Goal: Entertainment & Leisure: Browse casually

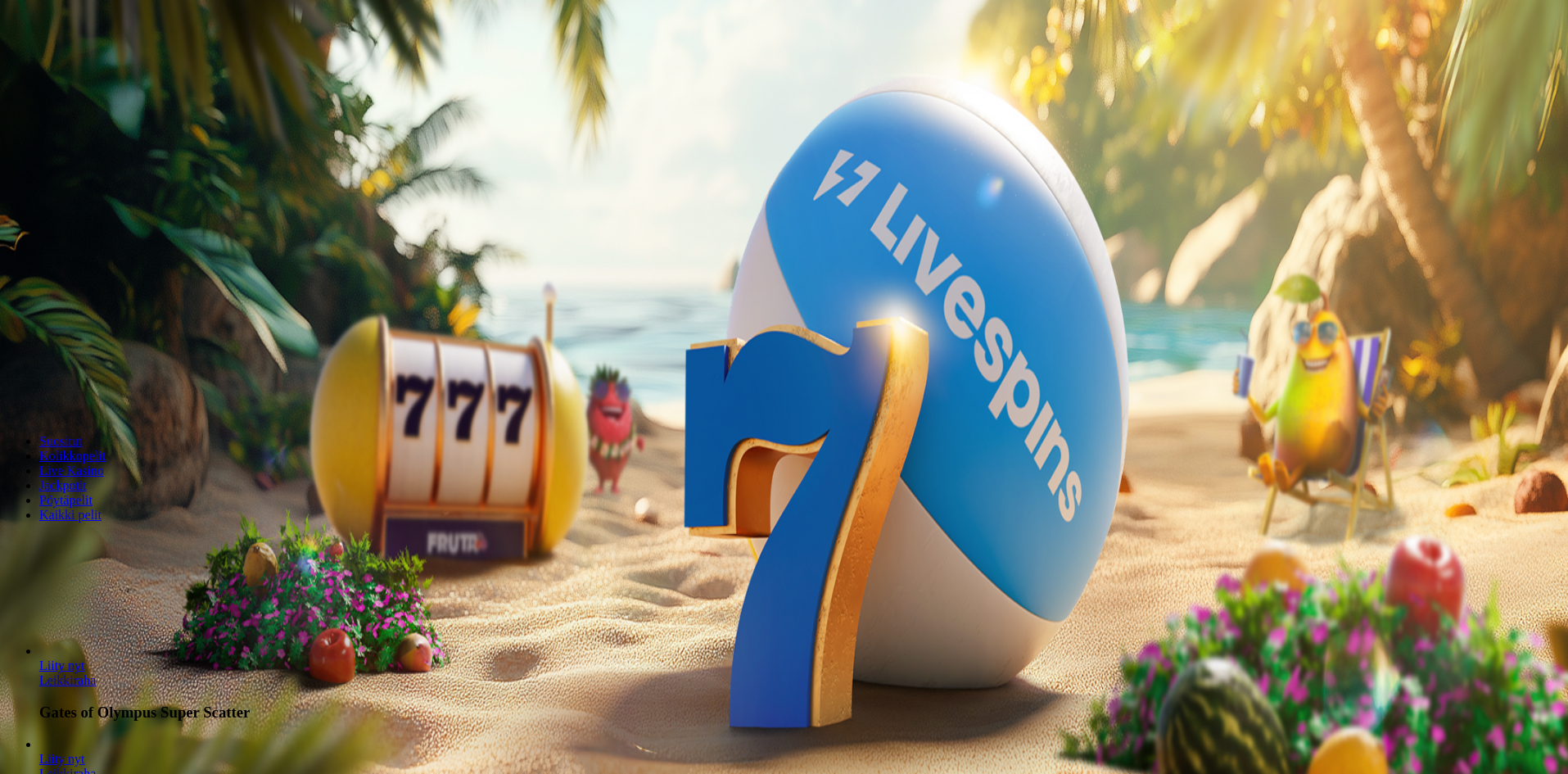
click at [94, 65] on span "Kirjaudu" at bounding box center [113, 59] width 40 height 12
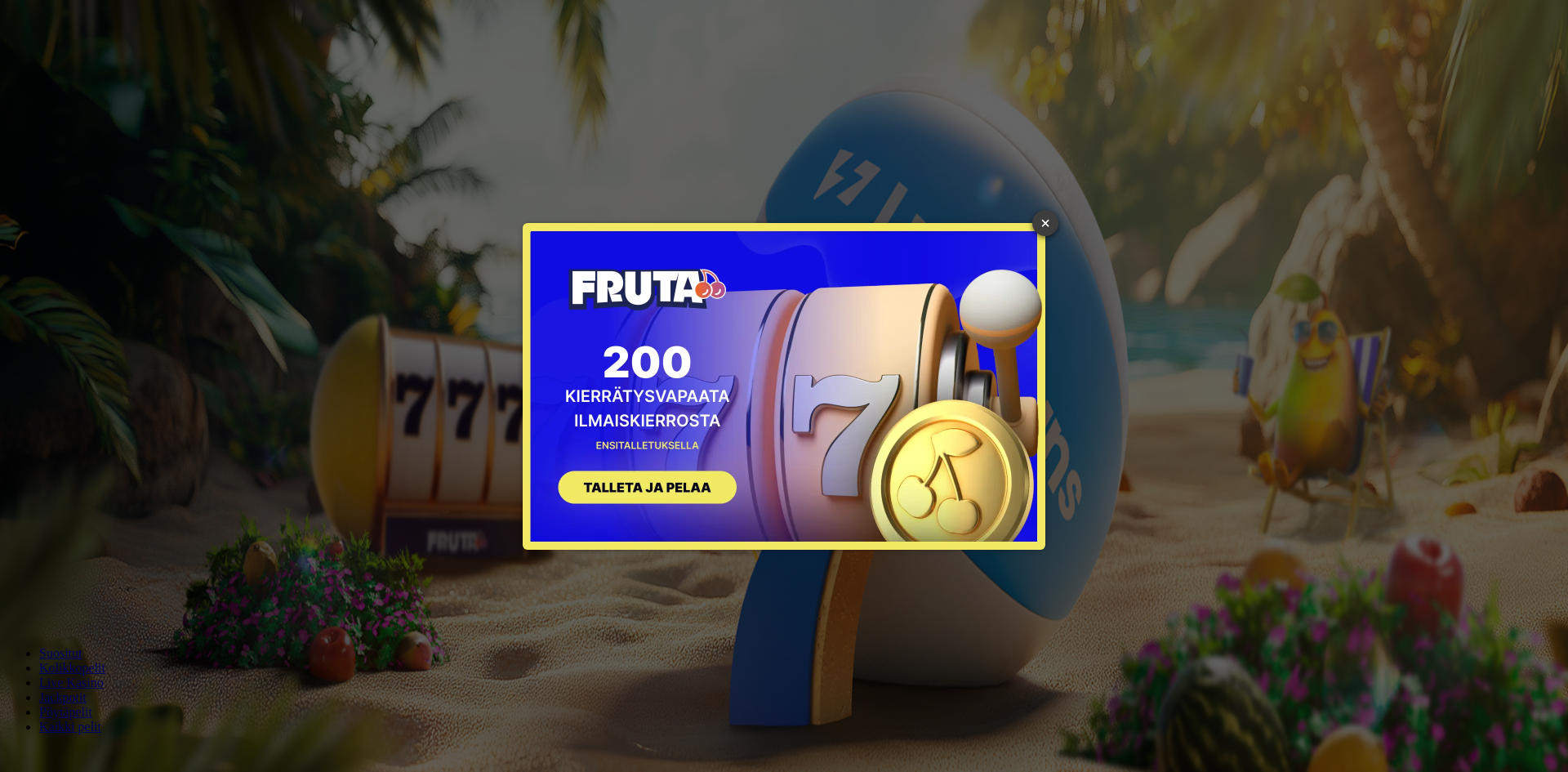
click at [1042, 217] on link "×" at bounding box center [1045, 222] width 26 height 26
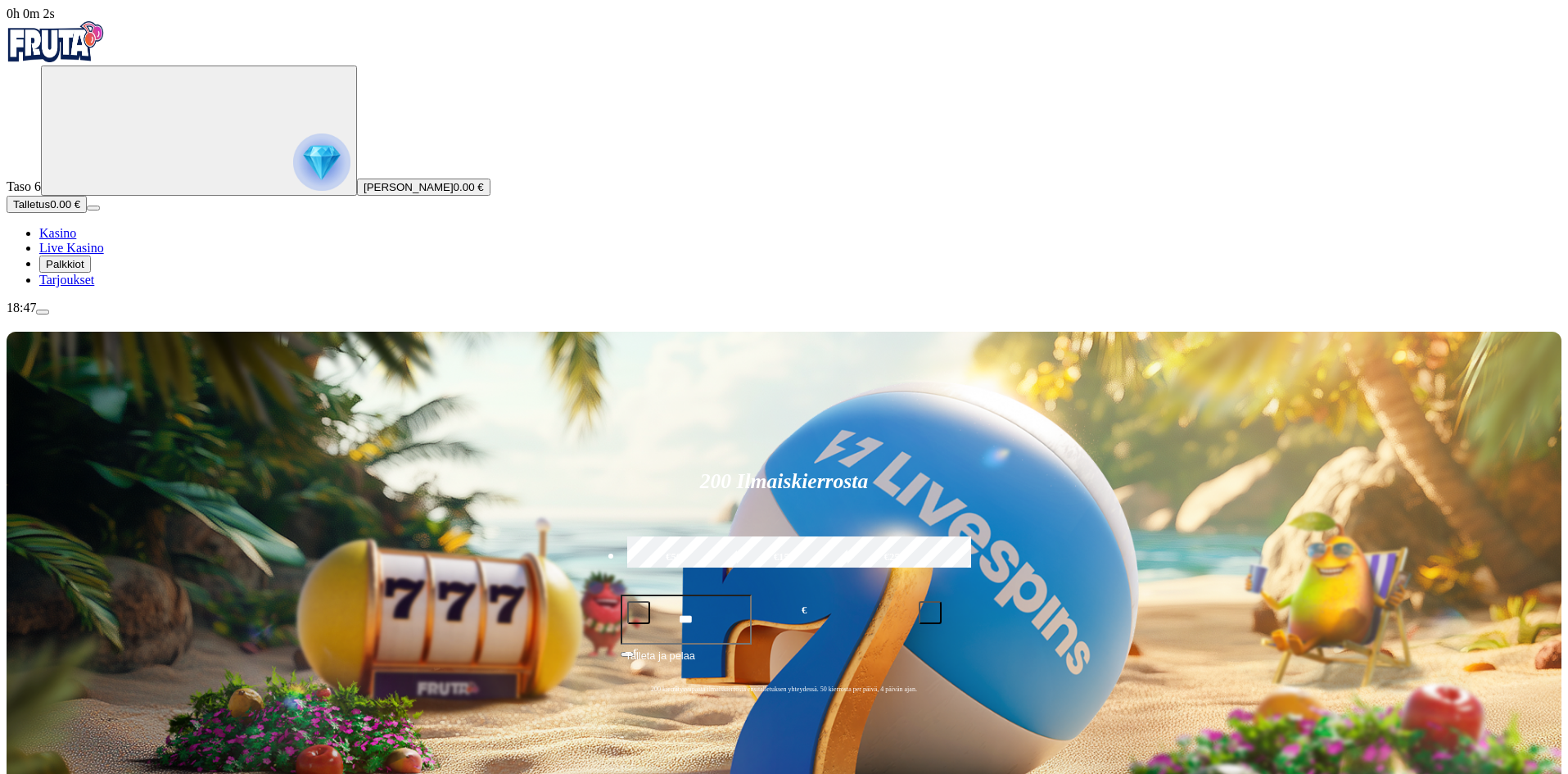
click at [84, 270] on span "Palkkiot" at bounding box center [65, 264] width 39 height 12
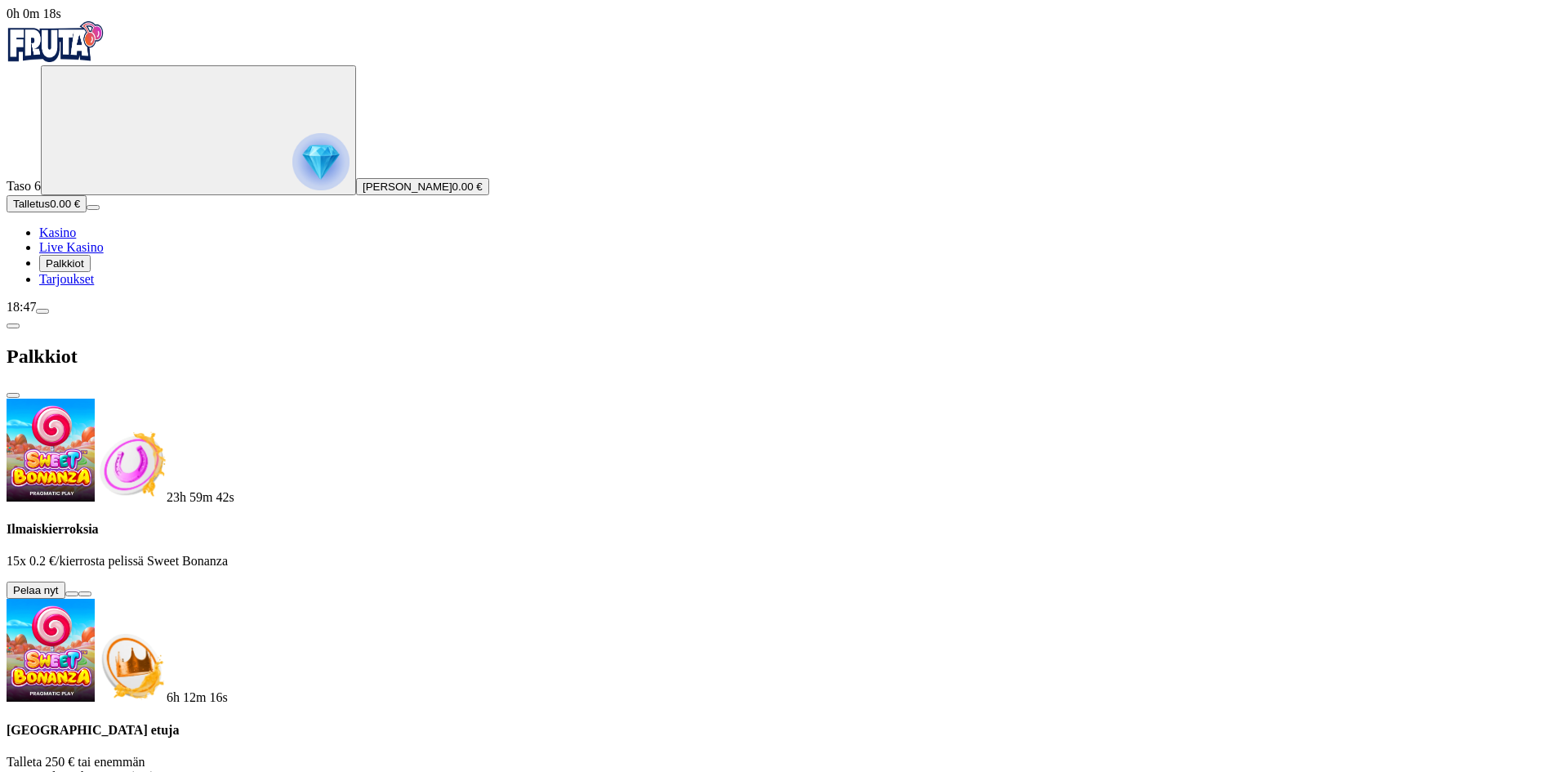
click at [78, 592] on button at bounding box center [71, 594] width 13 height 5
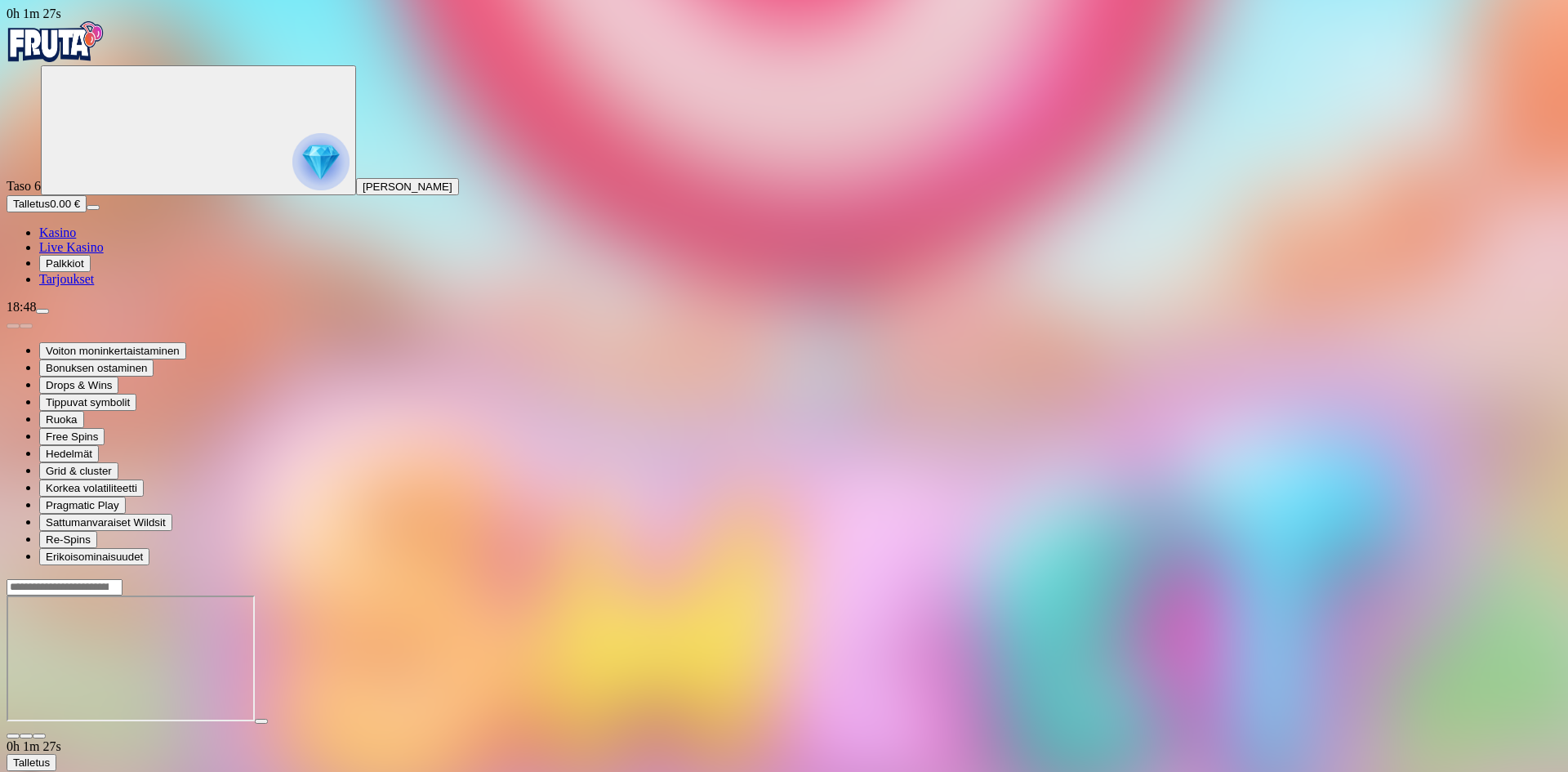
click at [84, 270] on span "Palkkiot" at bounding box center [64, 264] width 39 height 12
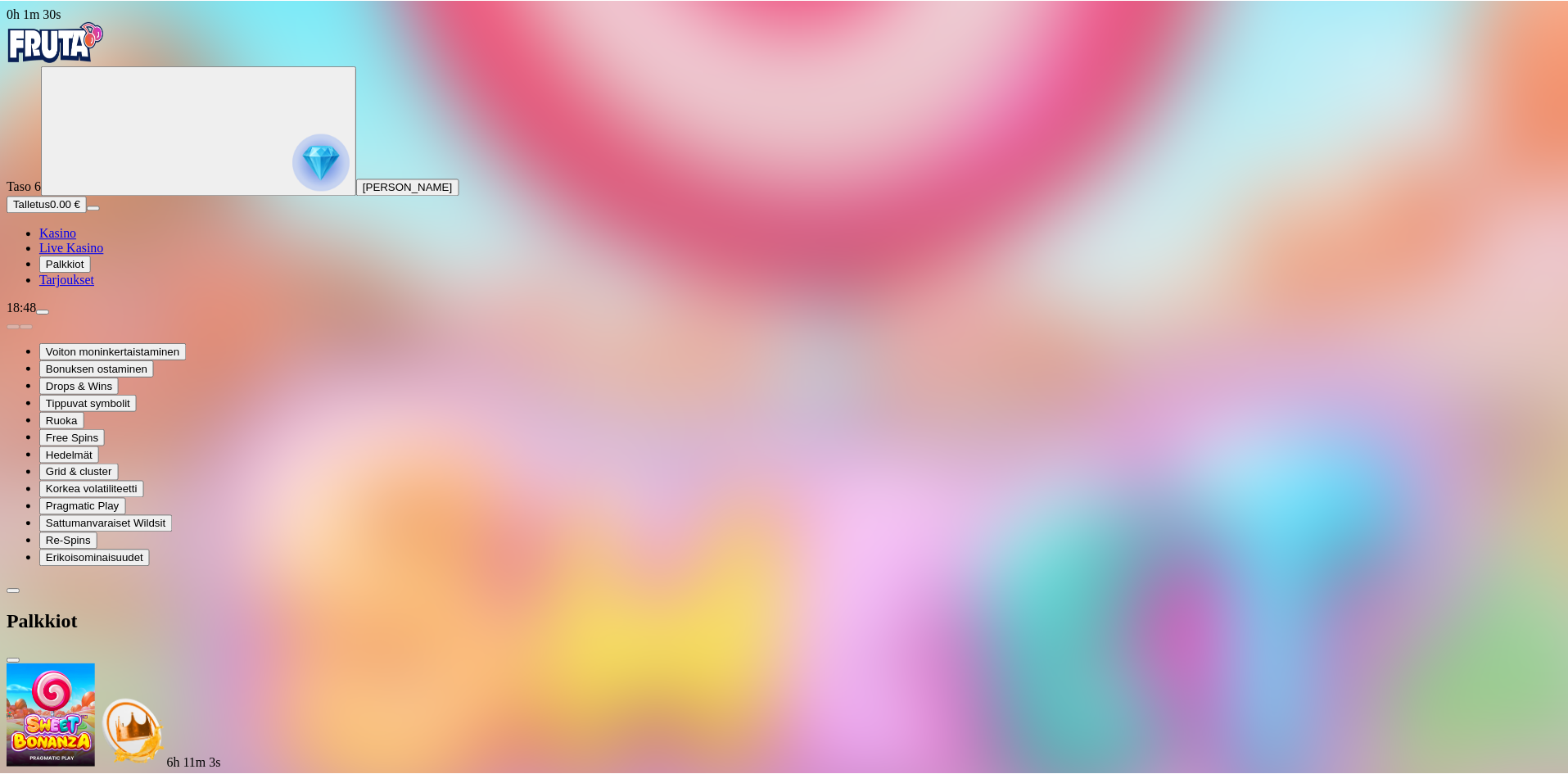
scroll to position [82, 0]
click at [76, 240] on link "Kasino" at bounding box center [58, 233] width 37 height 14
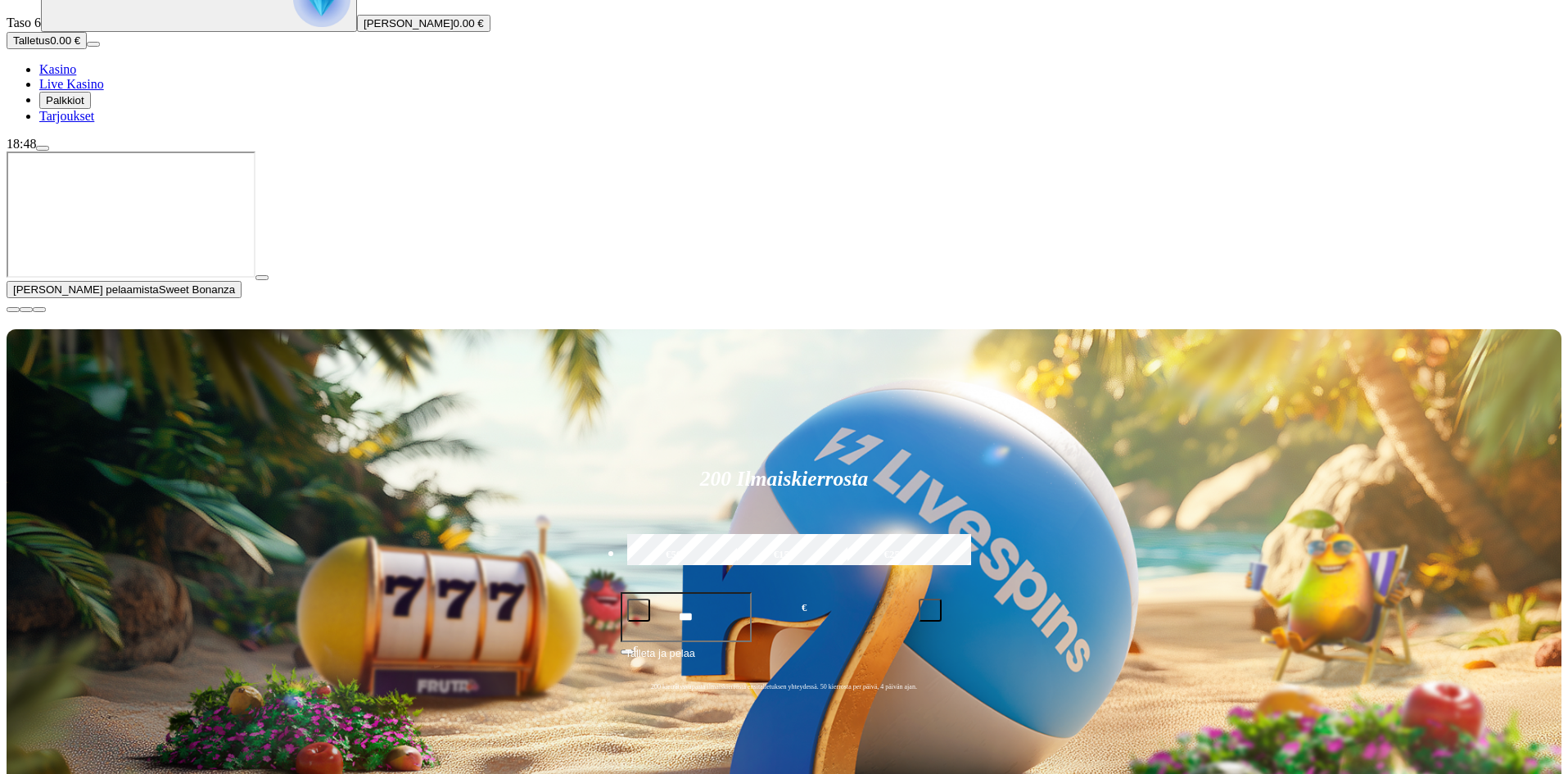
scroll to position [983, 0]
type input "****"
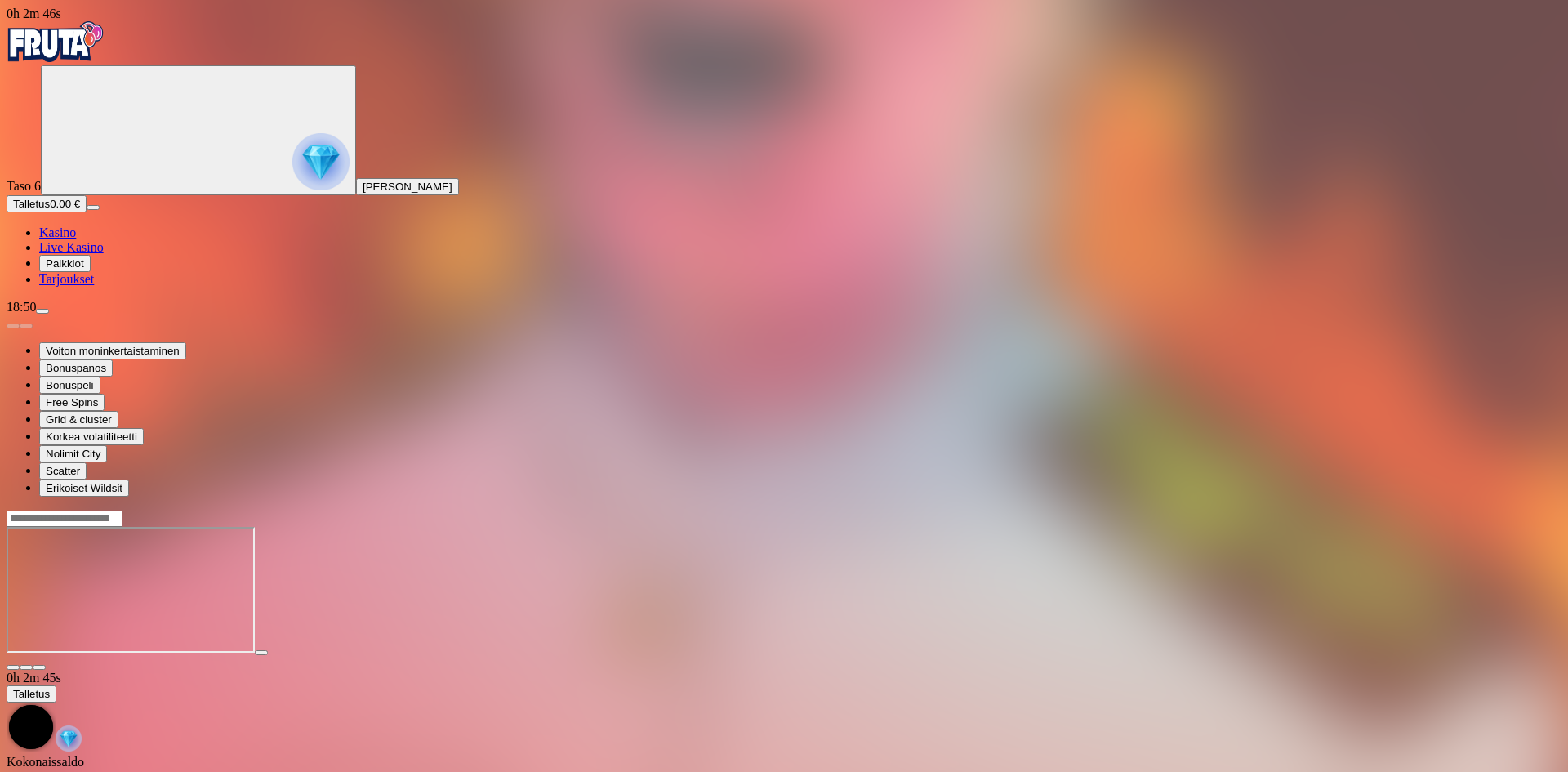
click at [84, 270] on span "Palkkiot" at bounding box center [64, 264] width 39 height 12
